Goal: Task Accomplishment & Management: Manage account settings

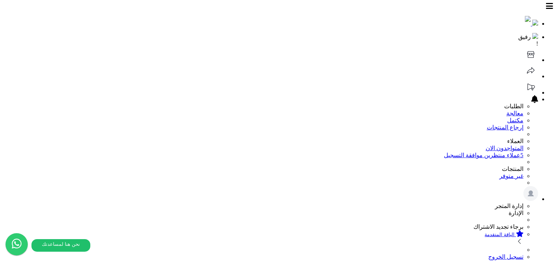
scroll to position [97, 0]
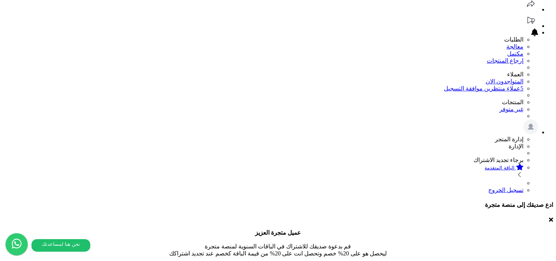
scroll to position [143, 0]
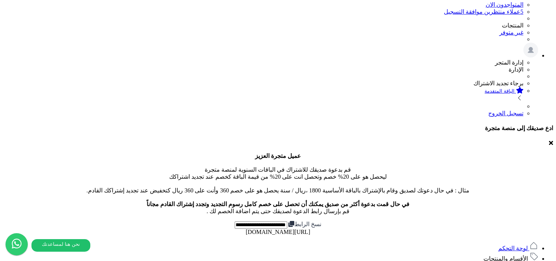
select select "*"
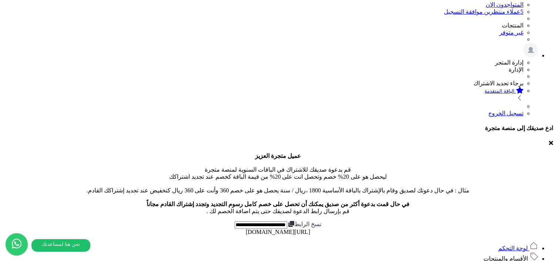
scroll to position [175, 0]
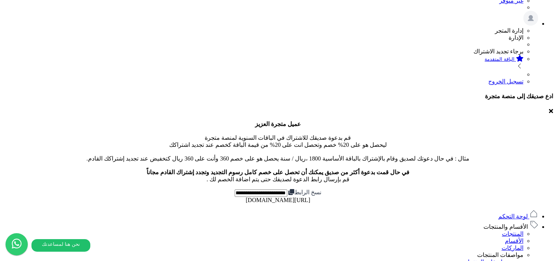
select select "*"
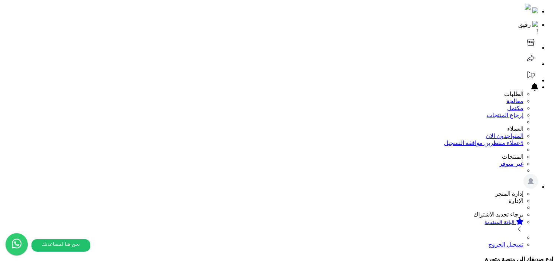
scroll to position [0, 0]
